Goal: Transaction & Acquisition: Subscribe to service/newsletter

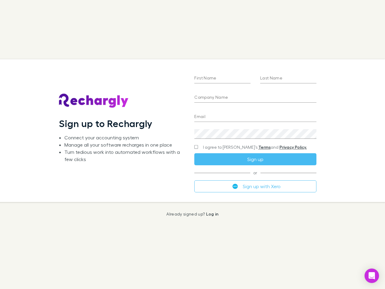
click at [192, 144] on div "First Name Last Name Company Name Email Create a password I agree to Rechargly’…" at bounding box center [254, 130] width 131 height 142
click at [222, 78] on input "First Name" at bounding box center [222, 79] width 56 height 10
click at [288, 78] on input "Last Name" at bounding box center [288, 79] width 56 height 10
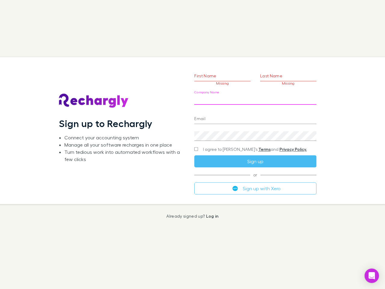
click at [255, 98] on input "Company Name" at bounding box center [255, 100] width 122 height 10
click at [255, 117] on input "Email" at bounding box center [255, 119] width 122 height 10
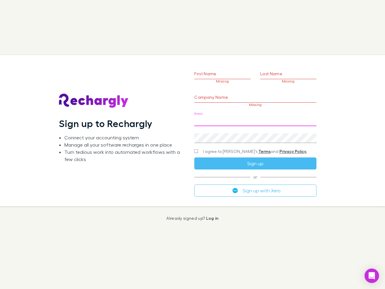
click at [255, 134] on div "Create a password" at bounding box center [255, 135] width 122 height 14
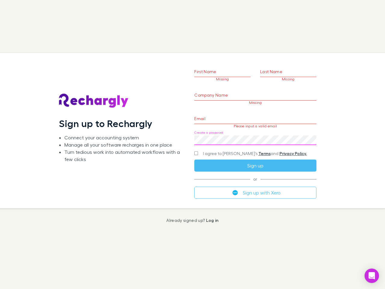
click at [243, 147] on form "First Name Missing Last Name Missing Company Name Missing Email Please input a …" at bounding box center [255, 123] width 122 height 150
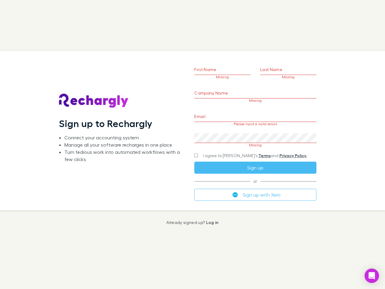
click at [255, 159] on div "I agree to [PERSON_NAME]’s Terms and Privacy Policy." at bounding box center [255, 155] width 122 height 7
click at [255, 186] on form "First Name Missing Last Name Missing Company Name Missing Email Please input a …" at bounding box center [255, 123] width 122 height 154
click at [372, 275] on icon "Open Intercom Messenger" at bounding box center [372, 275] width 6 height 7
